Goal: Transaction & Acquisition: Book appointment/travel/reservation

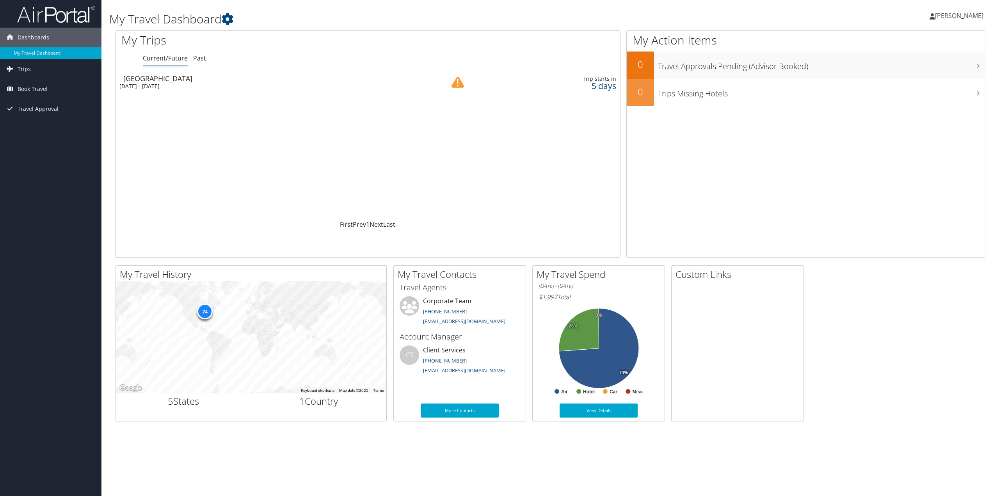
click at [132, 83] on div "Tue 9 Sep 2025 - Thu 11 Sep 2025" at bounding box center [265, 86] width 292 height 7
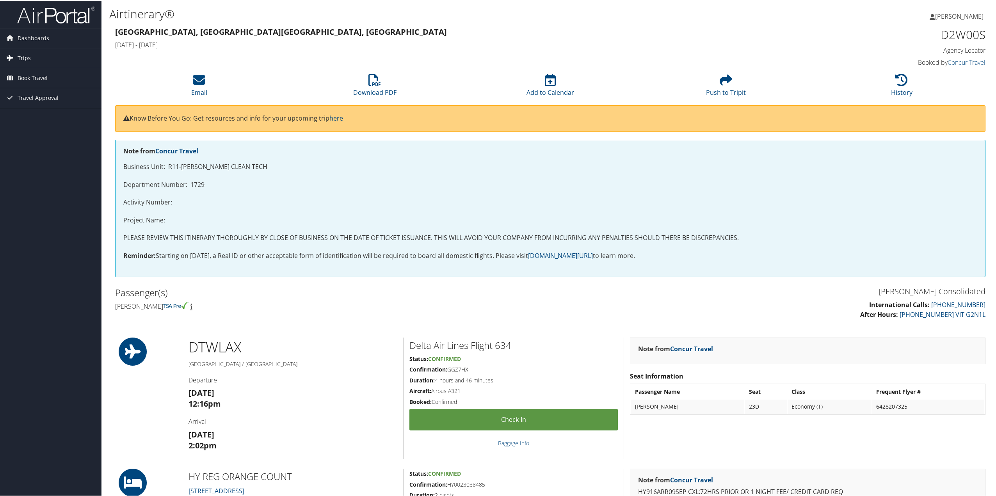
click at [25, 54] on span "Trips" at bounding box center [24, 58] width 13 height 20
click at [38, 70] on link "Current/Future Trips" at bounding box center [50, 73] width 101 height 12
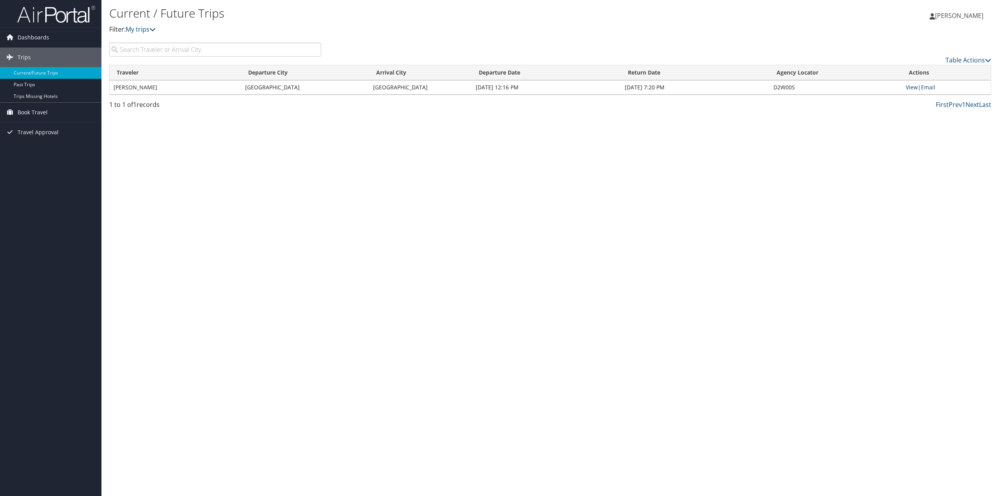
click at [911, 87] on link "View" at bounding box center [912, 86] width 12 height 7
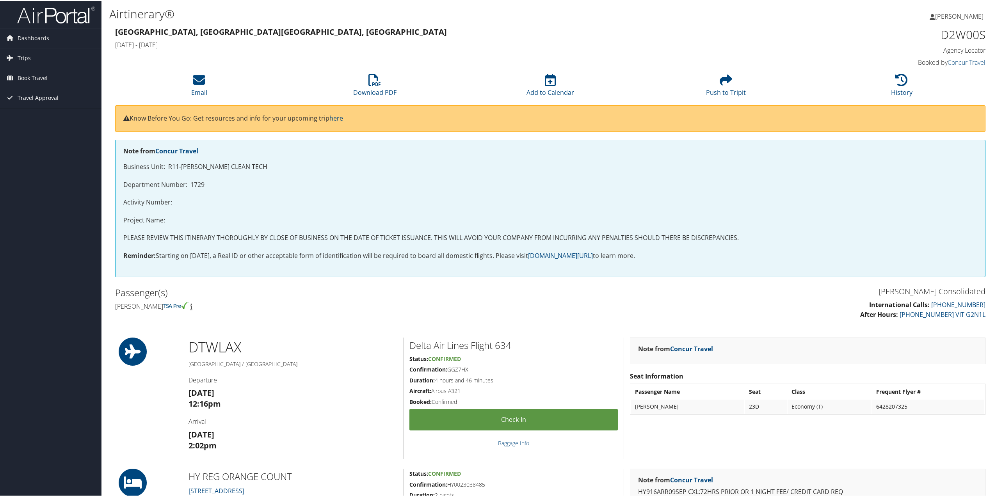
click at [30, 96] on span "Travel Approval" at bounding box center [38, 97] width 41 height 20
click at [30, 109] on link "Pending Trip Approvals" at bounding box center [50, 113] width 101 height 12
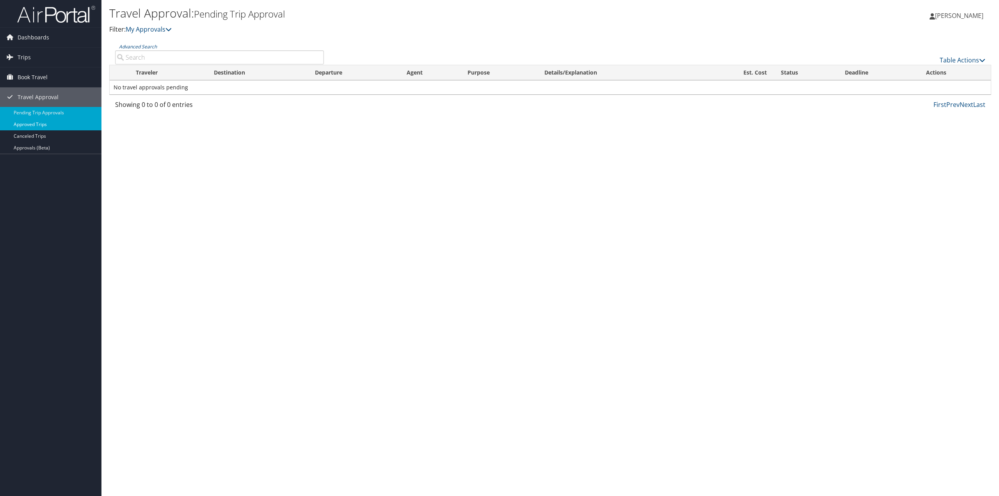
click at [27, 120] on link "Approved Trips" at bounding box center [50, 125] width 101 height 12
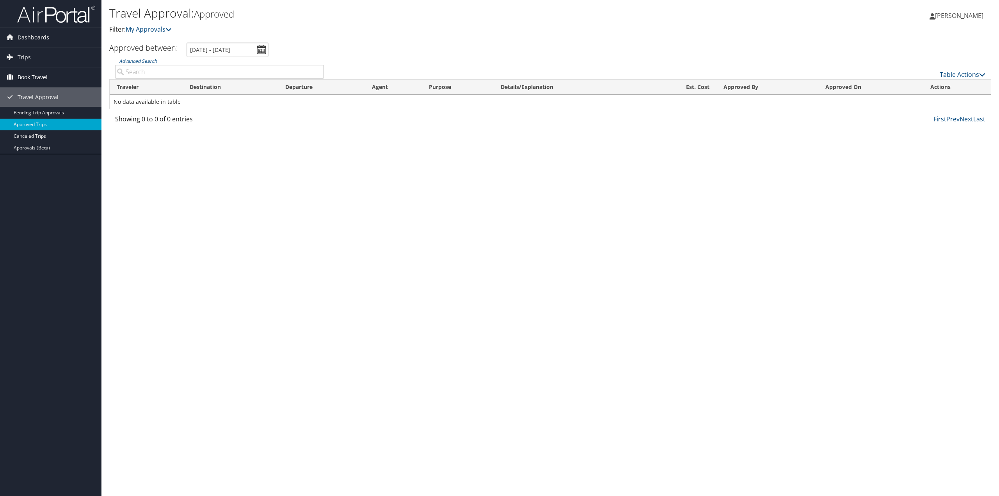
click at [37, 77] on span "Book Travel" at bounding box center [33, 77] width 30 height 20
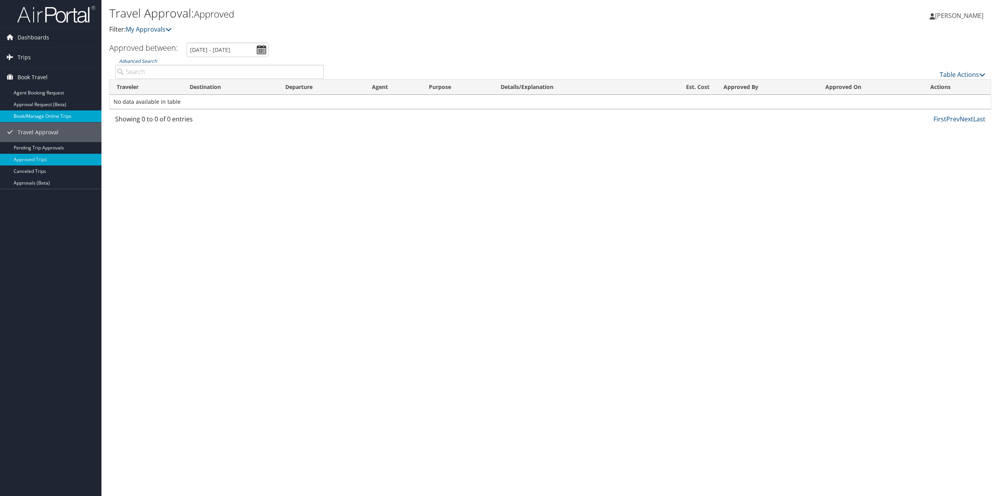
click at [57, 114] on link "Book/Manage Online Trips" at bounding box center [50, 116] width 101 height 12
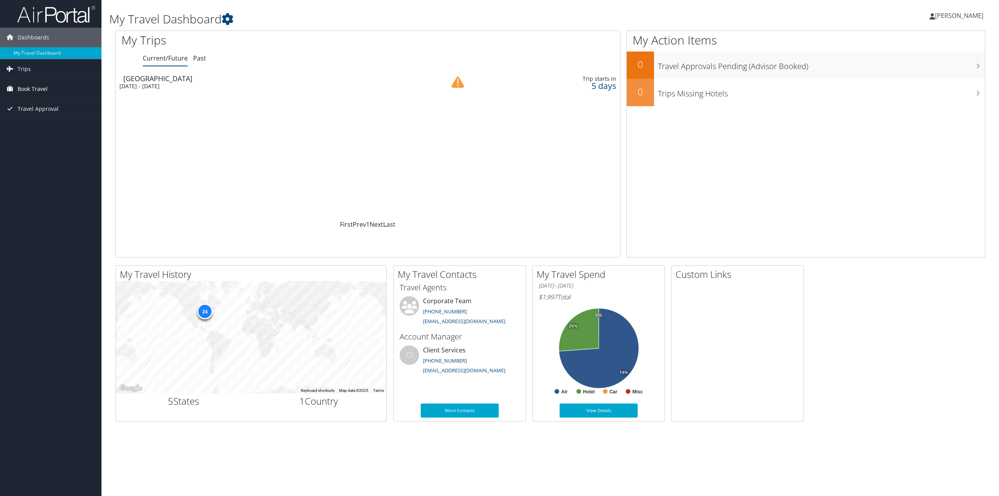
click at [40, 86] on span "Book Travel" at bounding box center [33, 89] width 30 height 20
click at [27, 129] on link "Book/Manage Online Trips" at bounding box center [50, 128] width 101 height 12
